Goal: Transaction & Acquisition: Download file/media

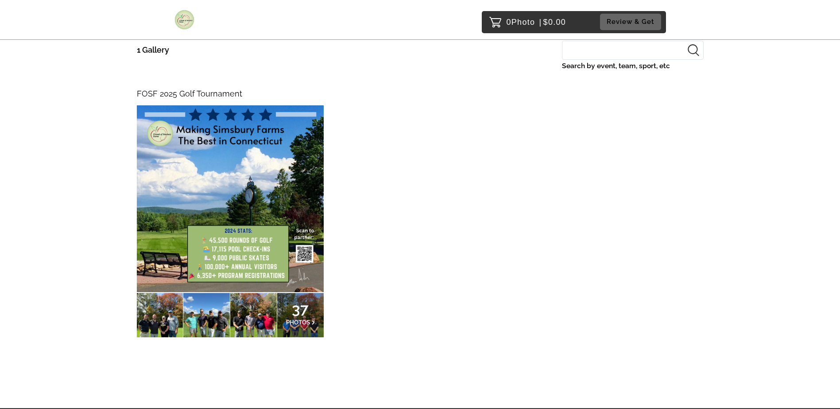
scroll to position [126, 0]
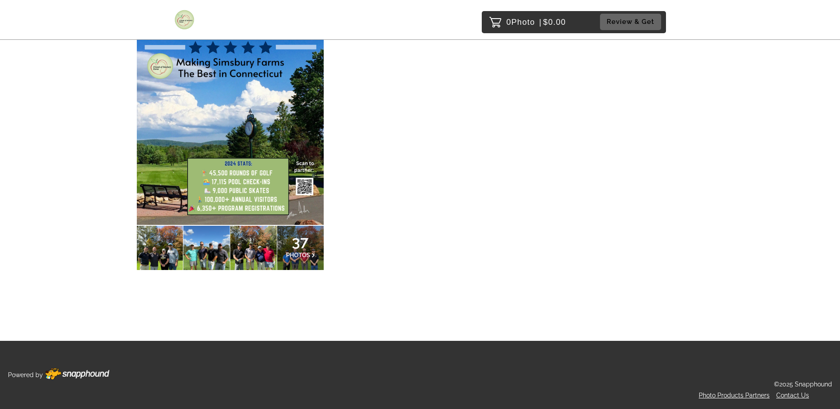
click at [299, 258] on span "PHOTOS" at bounding box center [298, 255] width 24 height 7
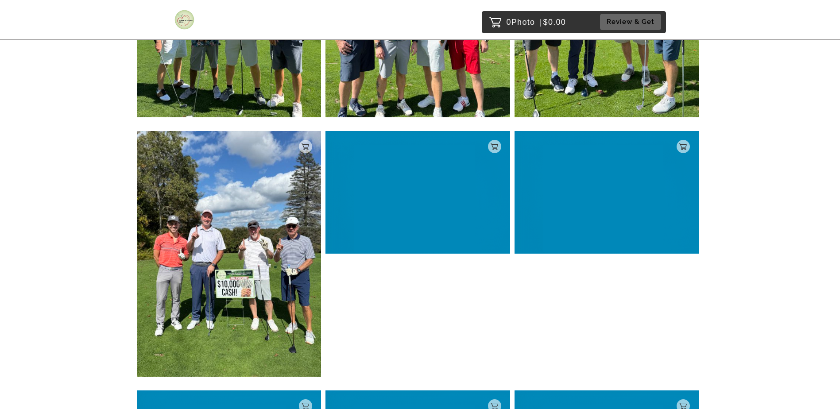
scroll to position [841, 0]
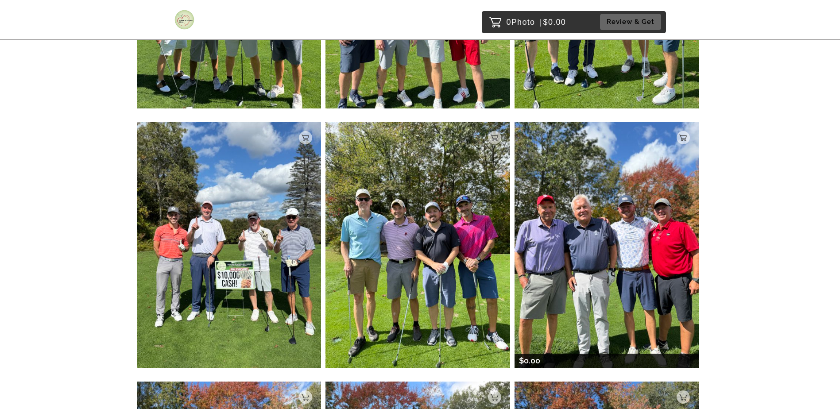
click at [614, 231] on img at bounding box center [607, 245] width 185 height 246
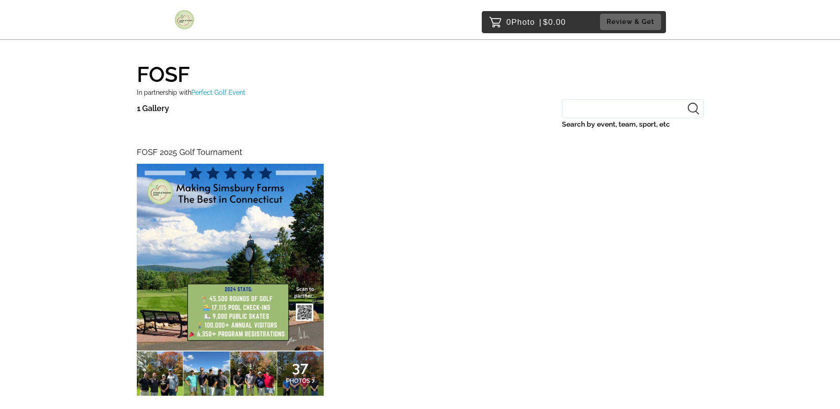
click at [289, 371] on p "37 PHOTOS" at bounding box center [300, 373] width 29 height 19
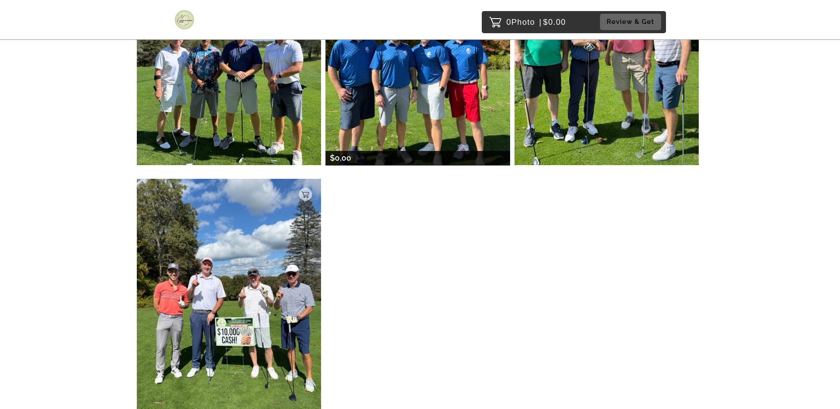
scroll to position [886, 0]
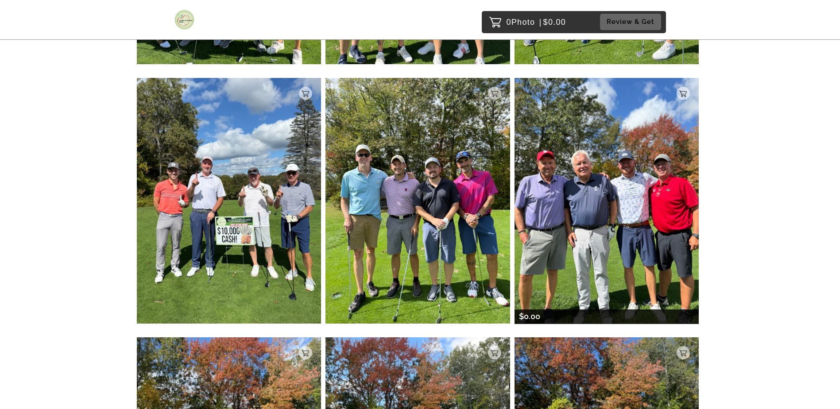
click at [578, 200] on img at bounding box center [607, 201] width 185 height 246
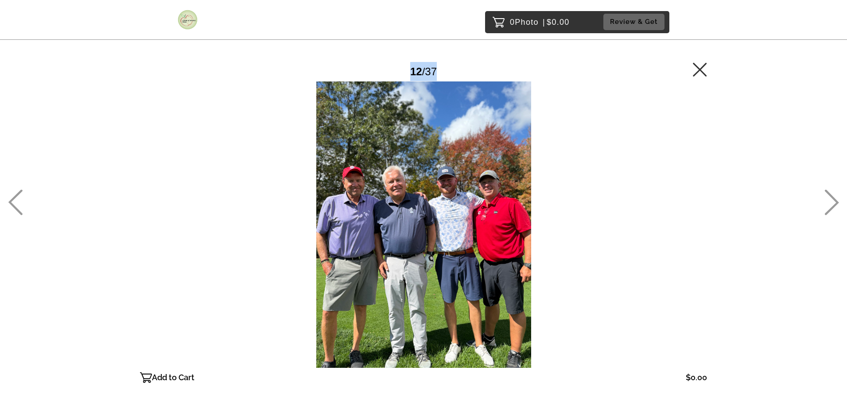
drag, startPoint x: 347, startPoint y: 129, endPoint x: 437, endPoint y: 272, distance: 169.6
click at [437, 272] on div "12 / 37 Add to Cart $0.00 Gallery $0.00 Add" at bounding box center [423, 225] width 567 height 326
drag, startPoint x: 437, startPoint y: 272, endPoint x: 423, endPoint y: 239, distance: 36.3
click at [423, 239] on div at bounding box center [423, 224] width 567 height 287
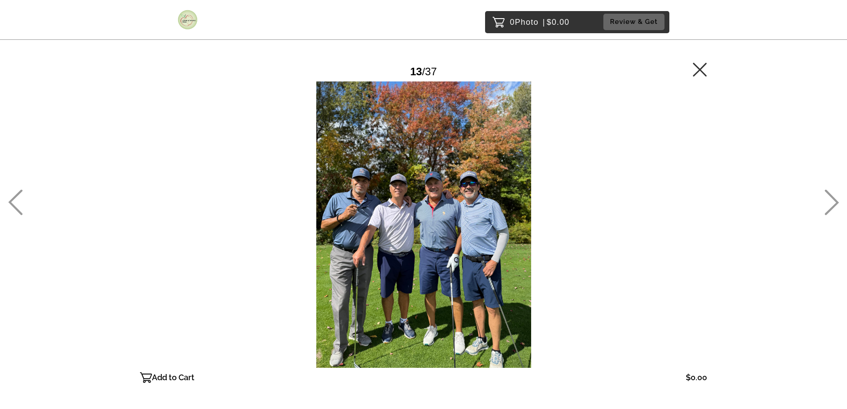
click at [829, 205] on icon at bounding box center [831, 203] width 15 height 26
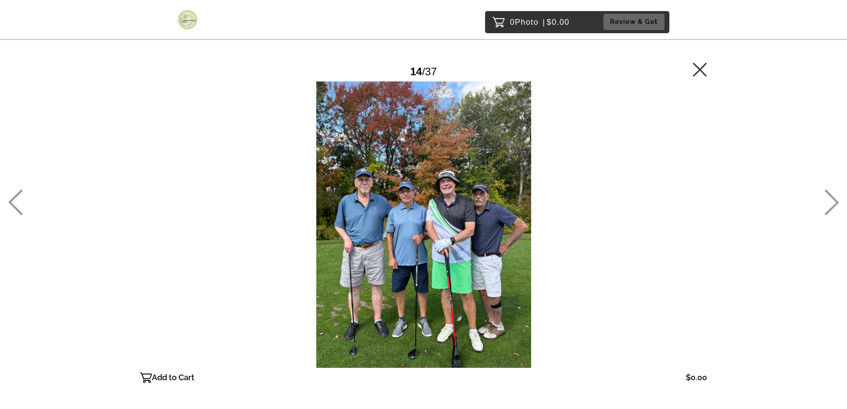
click at [10, 193] on icon at bounding box center [15, 203] width 15 height 26
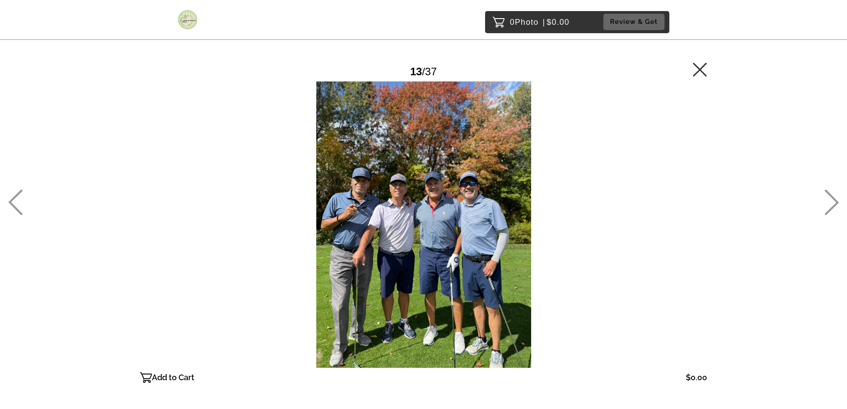
click at [15, 195] on icon at bounding box center [15, 203] width 15 height 26
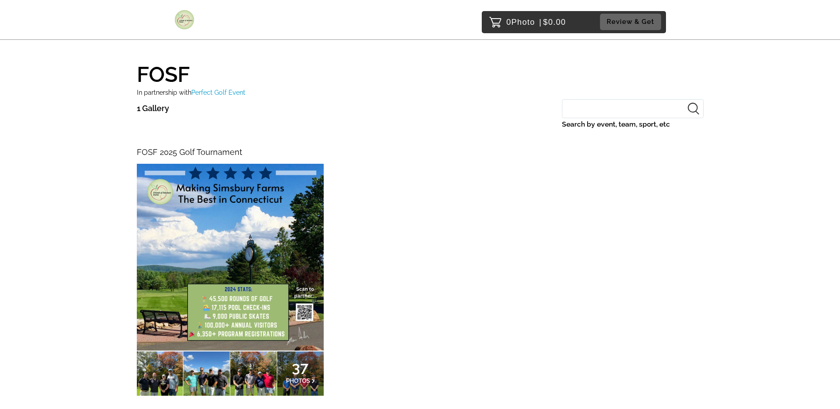
click at [299, 370] on span "37" at bounding box center [300, 366] width 29 height 5
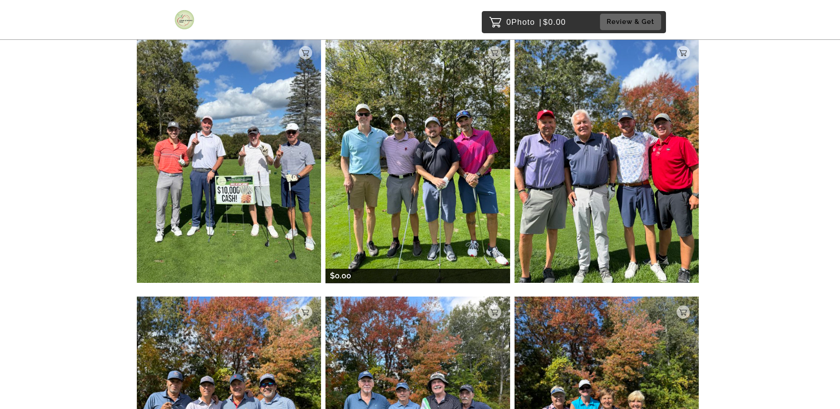
scroll to position [930, 0]
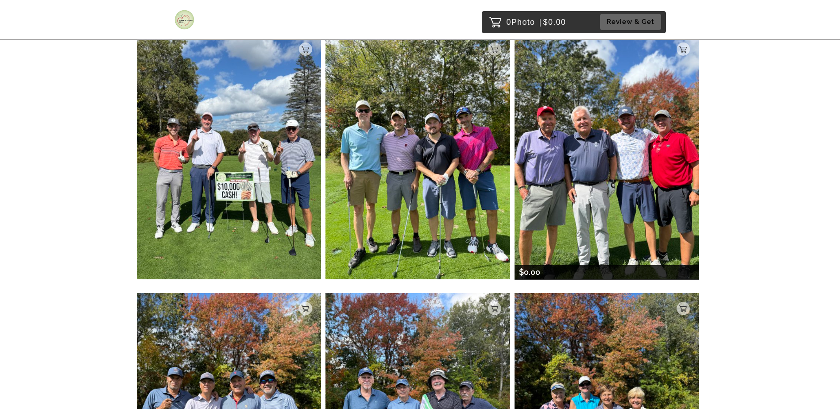
click at [562, 184] on img at bounding box center [607, 157] width 185 height 246
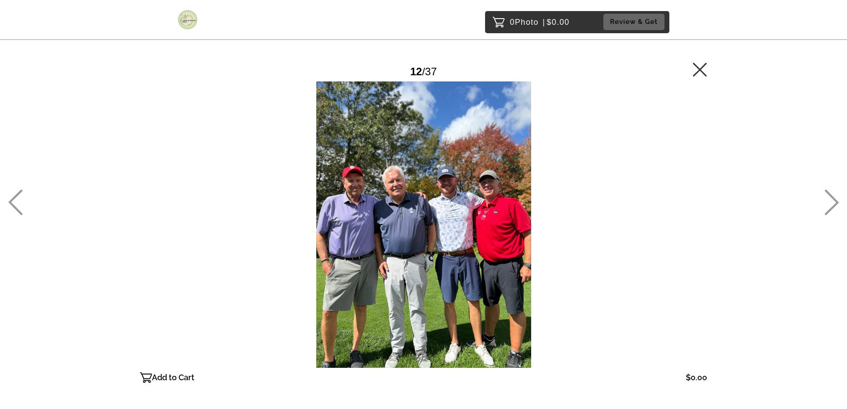
click at [175, 377] on p "Add to Cart" at bounding box center [173, 378] width 43 height 14
click at [626, 17] on button "Review & Get" at bounding box center [633, 22] width 61 height 16
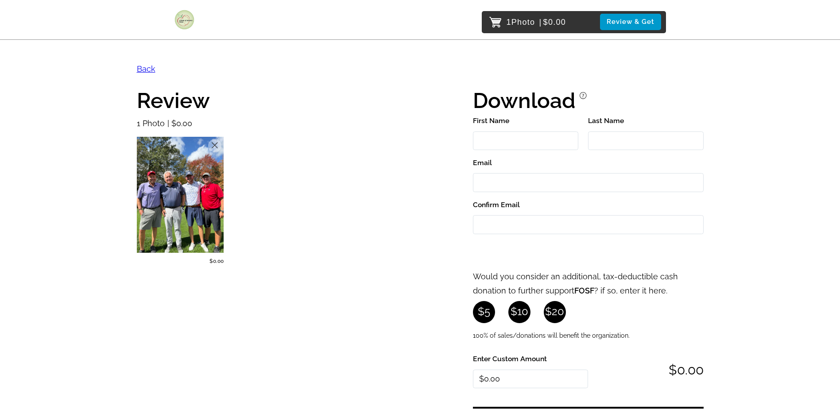
click at [500, 137] on input "First Name" at bounding box center [525, 141] width 105 height 19
drag, startPoint x: 511, startPoint y: 137, endPoint x: 513, endPoint y: 147, distance: 10.0
click at [511, 137] on input "First Name" at bounding box center [525, 141] width 105 height 19
type input "Skyler"
type input "[PERSON_NAME]"
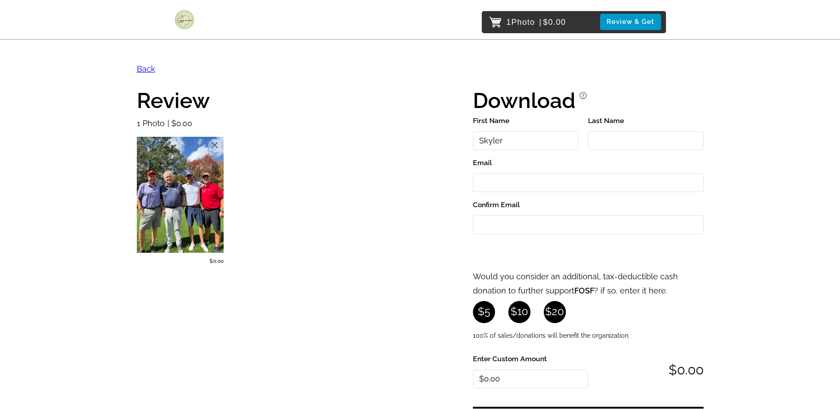
type input "[EMAIL_ADDRESS][DOMAIN_NAME]"
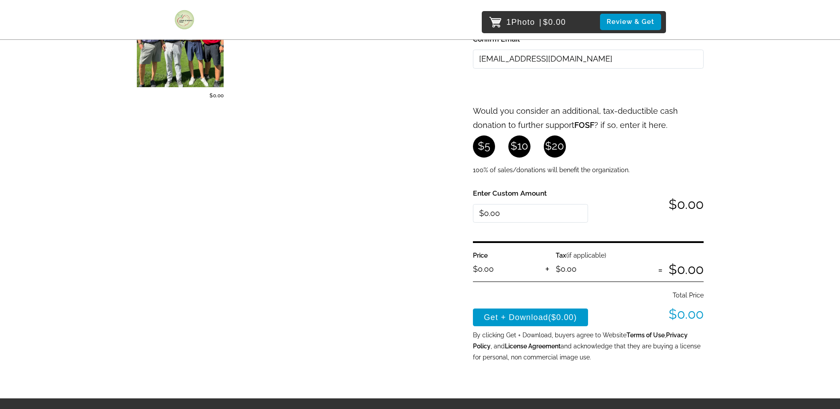
scroll to position [221, 0]
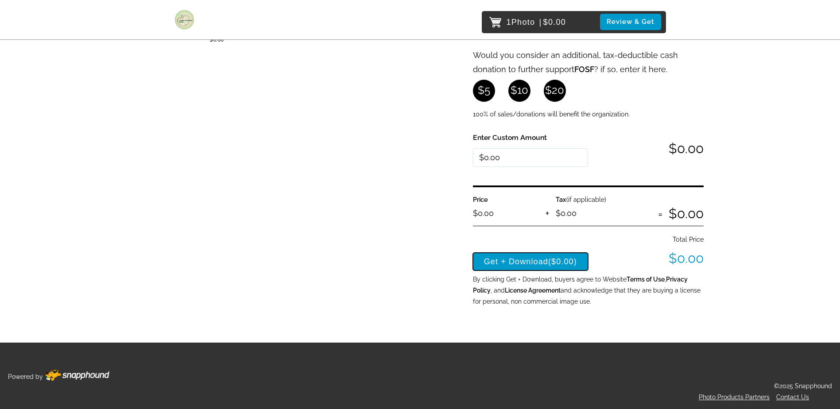
click at [499, 265] on button "Get + Download ($0.00)" at bounding box center [531, 262] width 116 height 18
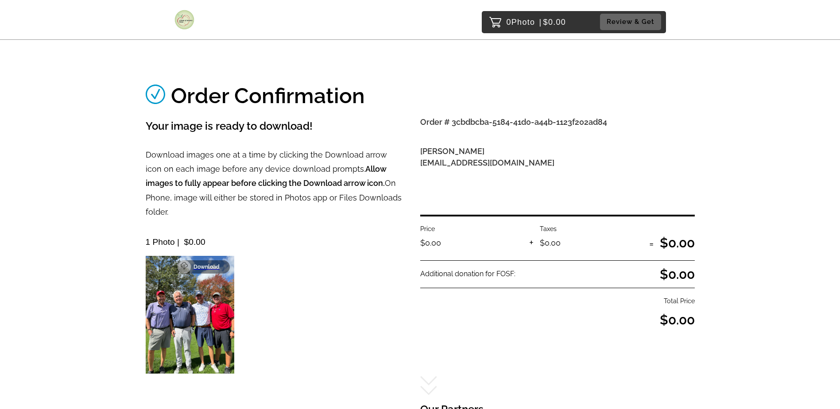
click at [214, 264] on p "Download" at bounding box center [209, 267] width 31 height 6
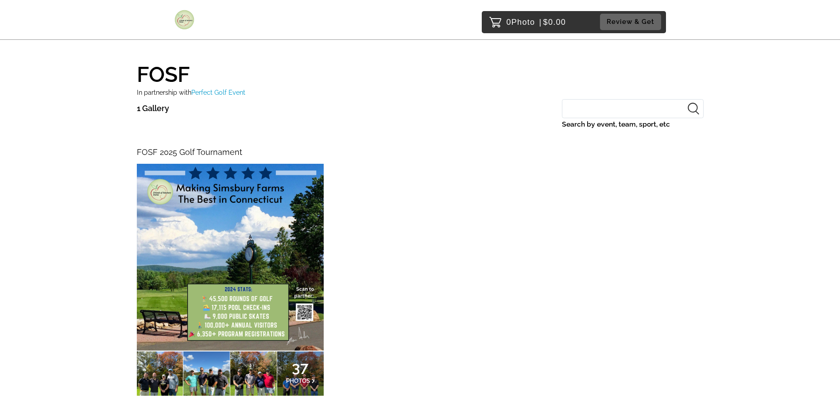
click at [221, 323] on img at bounding box center [230, 257] width 187 height 187
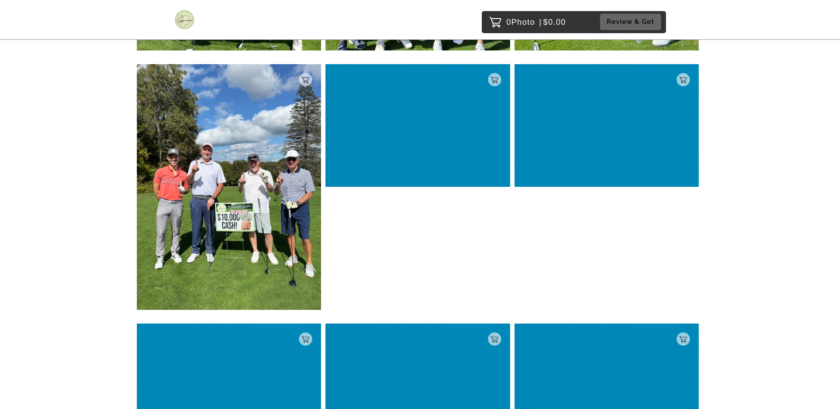
scroll to position [913, 0]
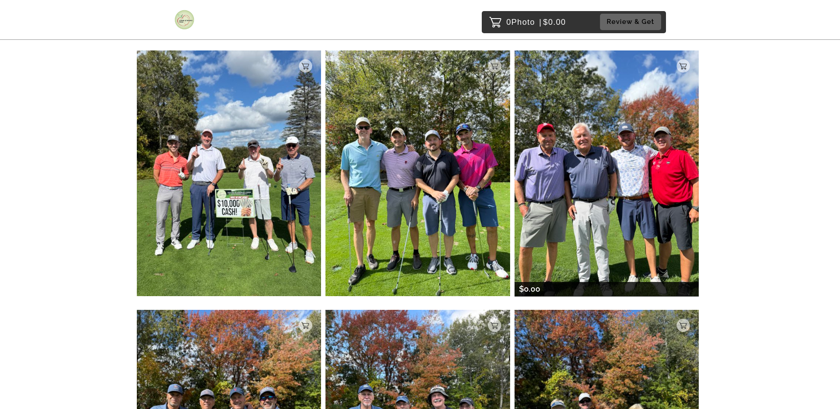
click at [588, 229] on img at bounding box center [607, 173] width 185 height 246
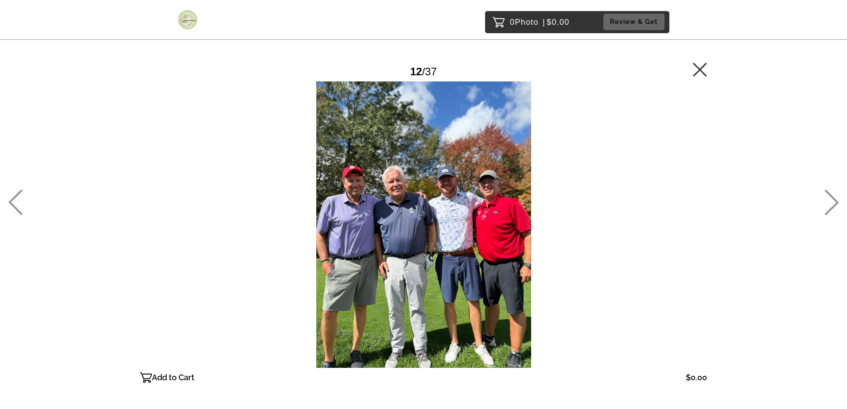
click at [163, 383] on p "Add to Cart" at bounding box center [173, 378] width 43 height 14
click at [637, 23] on button "Review & Get" at bounding box center [633, 22] width 61 height 16
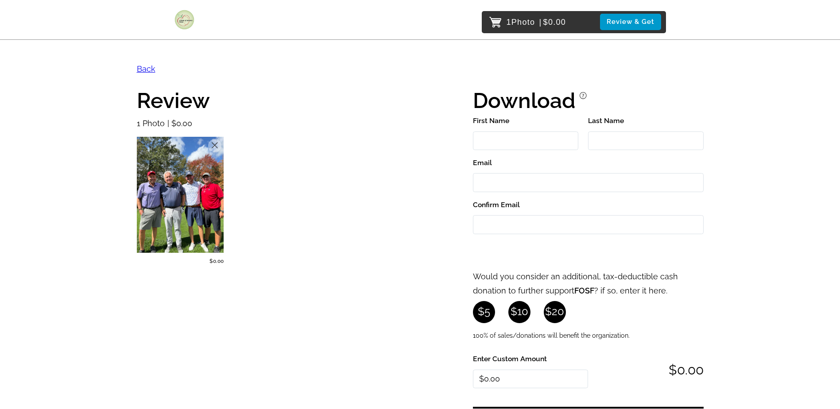
click at [513, 141] on input "First Name" at bounding box center [525, 141] width 105 height 19
click at [506, 149] on input "First Name" at bounding box center [525, 141] width 105 height 19
type input "Skyler"
type input "[PERSON_NAME]"
type input "[EMAIL_ADDRESS][DOMAIN_NAME]"
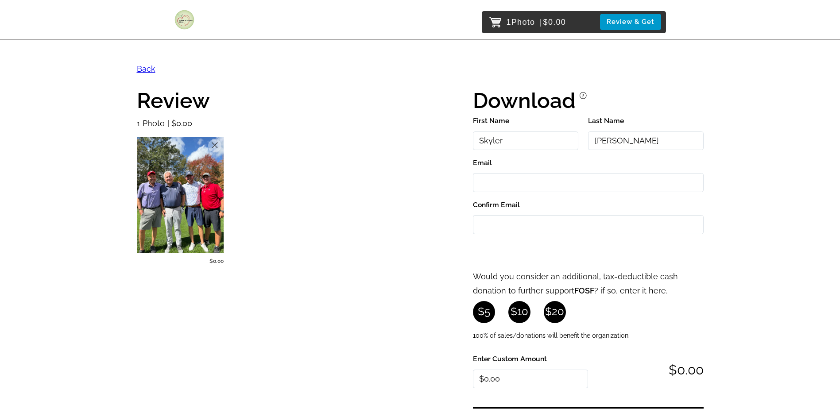
type input "[EMAIL_ADDRESS][DOMAIN_NAME]"
click at [438, 239] on div "Review 1 Photo $0.00 Remove $0.00 Download ? First Name [PERSON_NAME] Last Name…" at bounding box center [420, 305] width 567 height 447
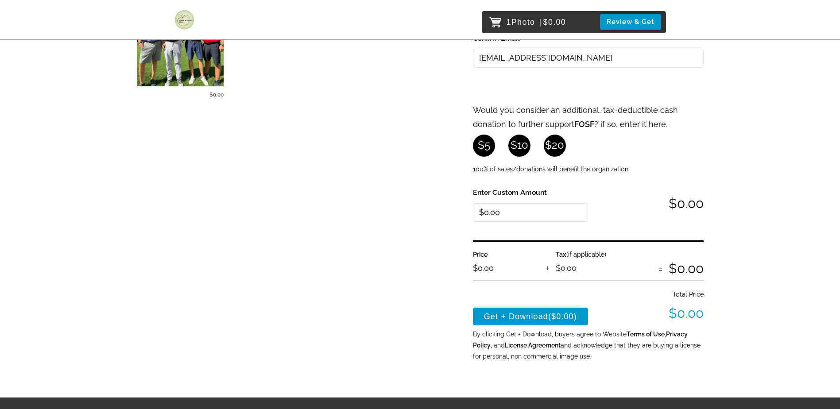
scroll to position [221, 0]
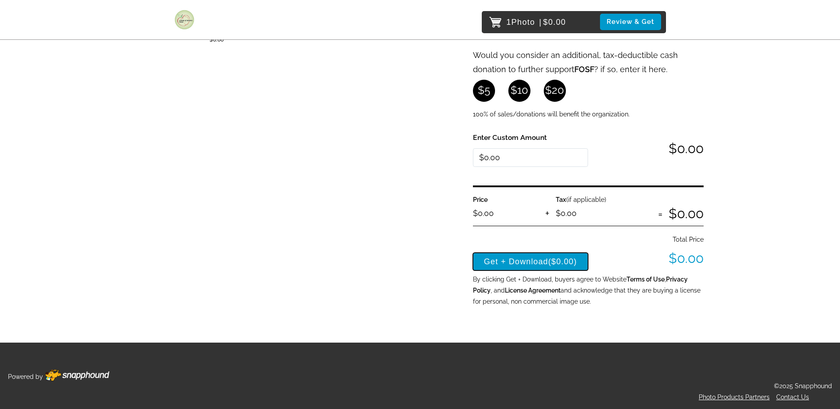
click at [511, 266] on button "Get + Download ($0.00)" at bounding box center [531, 262] width 116 height 18
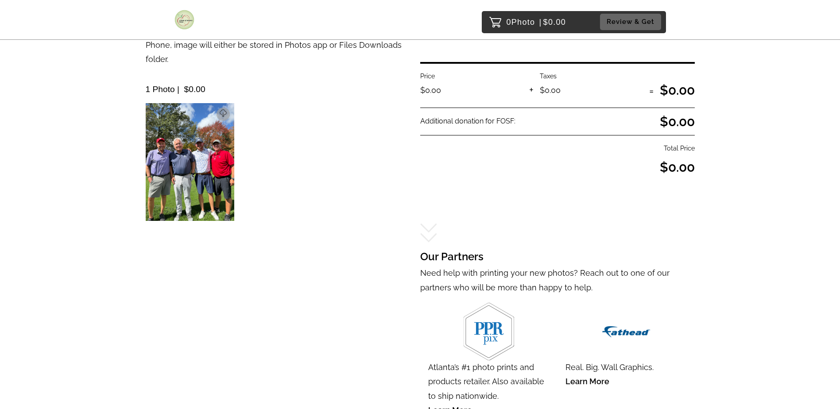
scroll to position [85, 0]
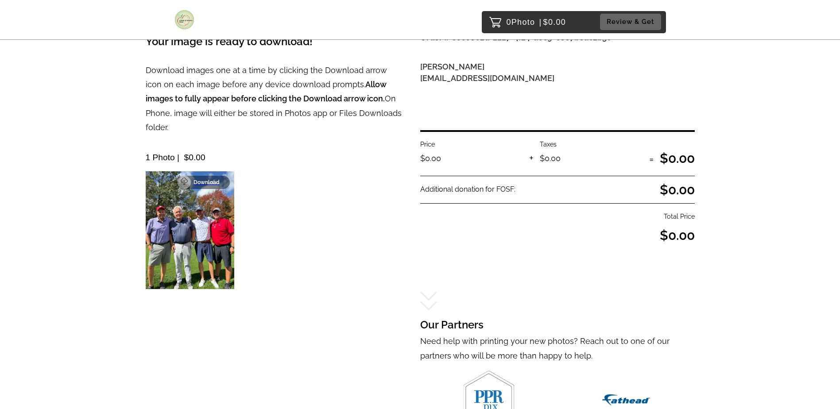
click at [222, 179] on p "Download" at bounding box center [209, 182] width 31 height 6
